Goal: Transaction & Acquisition: Download file/media

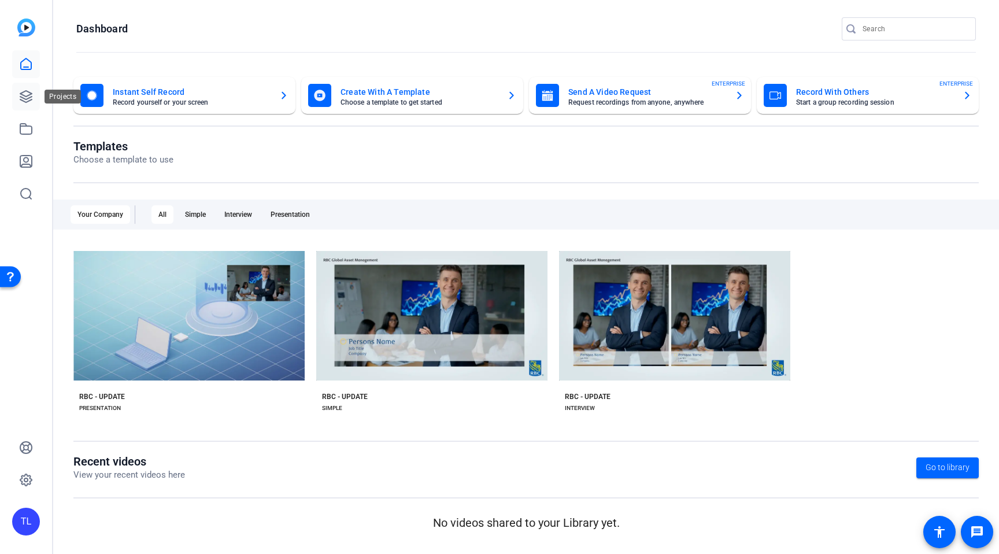
click at [28, 95] on icon at bounding box center [26, 97] width 14 height 14
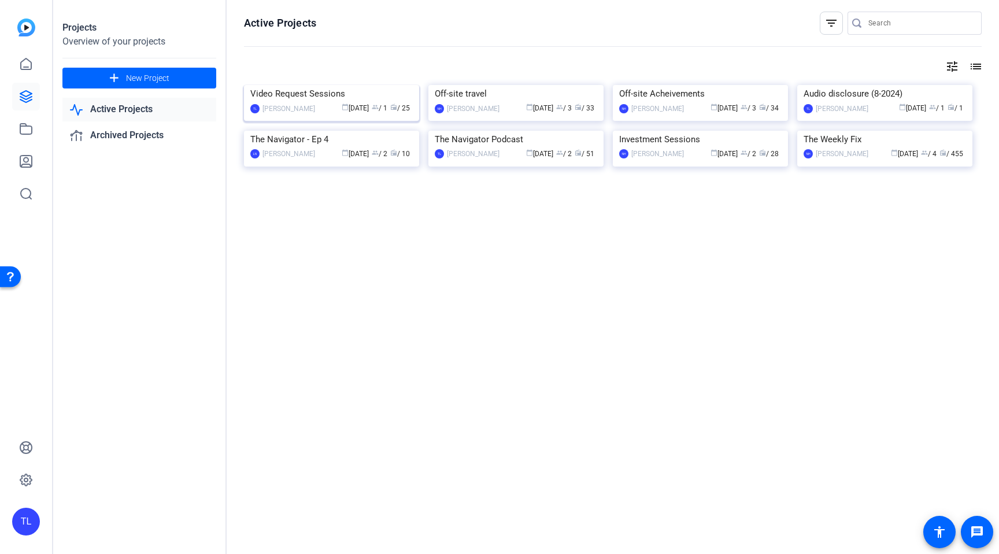
click at [317, 85] on img at bounding box center [331, 85] width 175 height 0
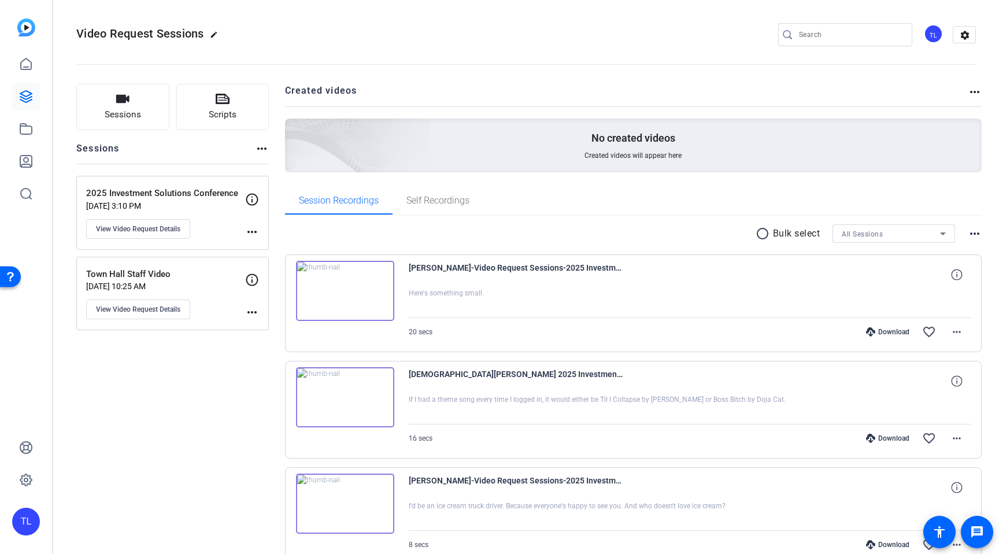
click at [186, 197] on p "2025 Investment Solutions Conference" at bounding box center [165, 193] width 159 height 13
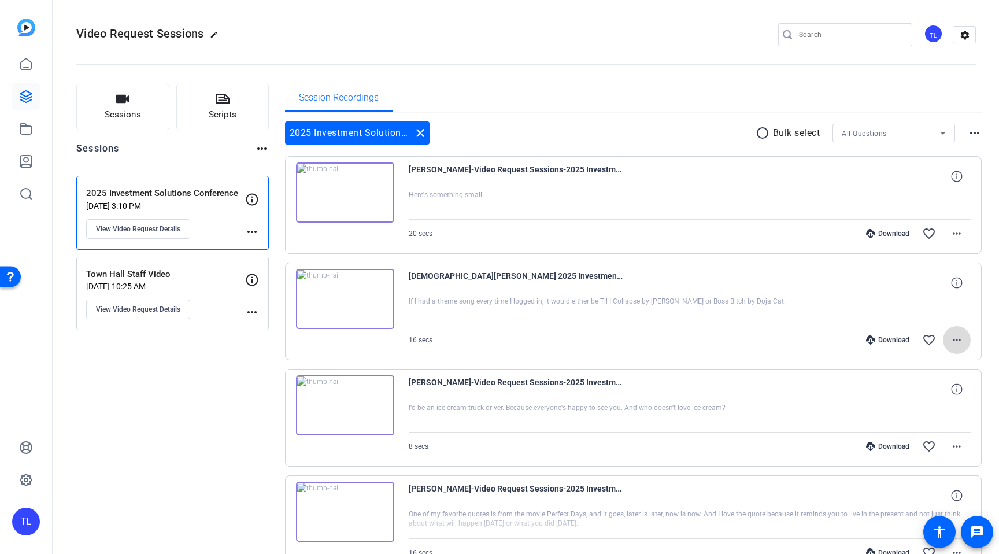
click at [958, 340] on mat-icon "more_horiz" at bounding box center [957, 340] width 14 height 14
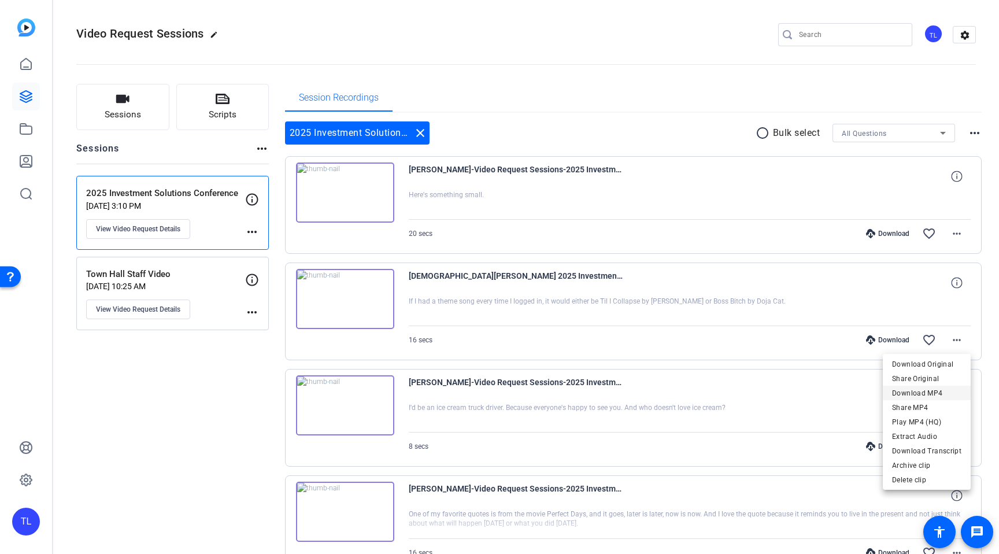
click at [940, 388] on span "Download MP4" at bounding box center [926, 393] width 69 height 14
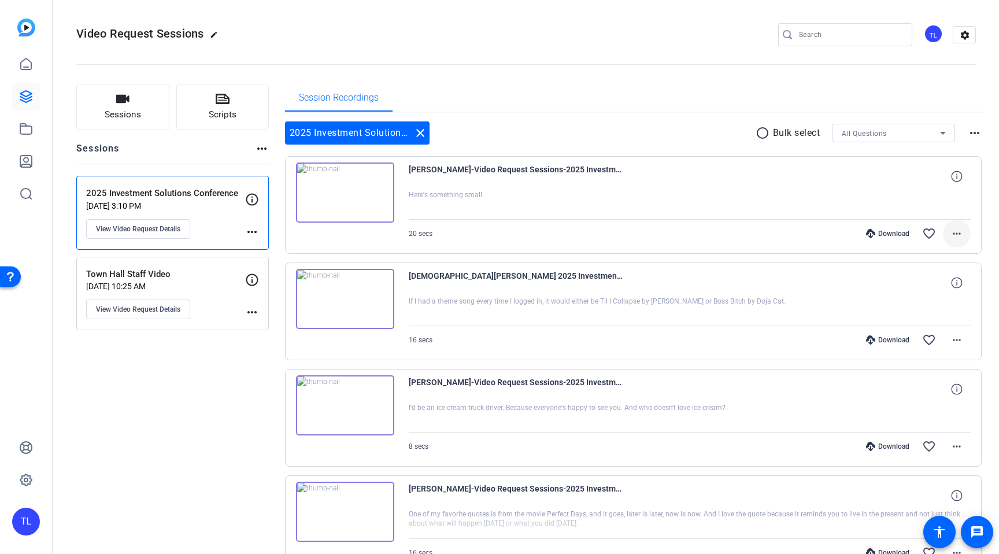
click at [955, 232] on mat-icon "more_horiz" at bounding box center [957, 234] width 14 height 14
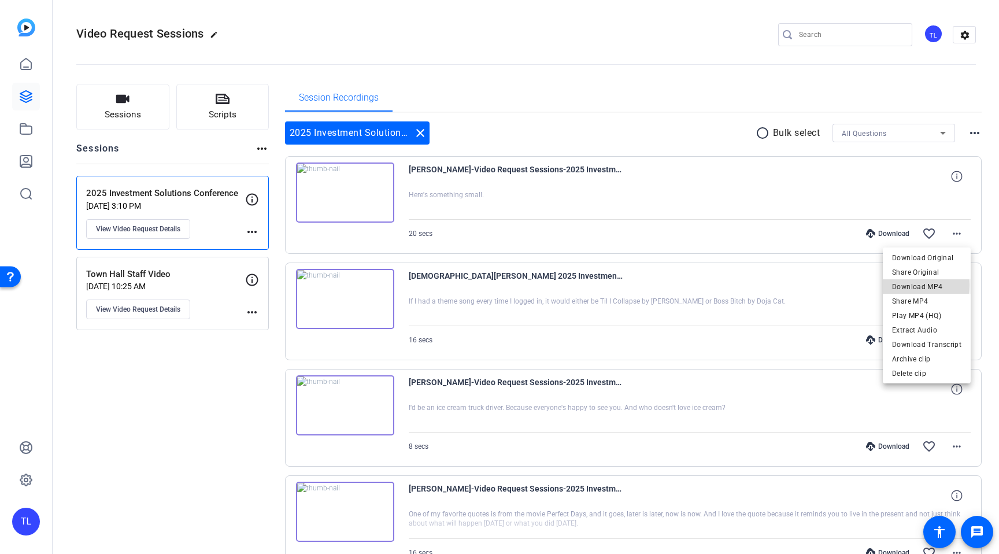
click at [907, 285] on span "Download MP4" at bounding box center [926, 287] width 69 height 14
